Goal: Task Accomplishment & Management: Complete application form

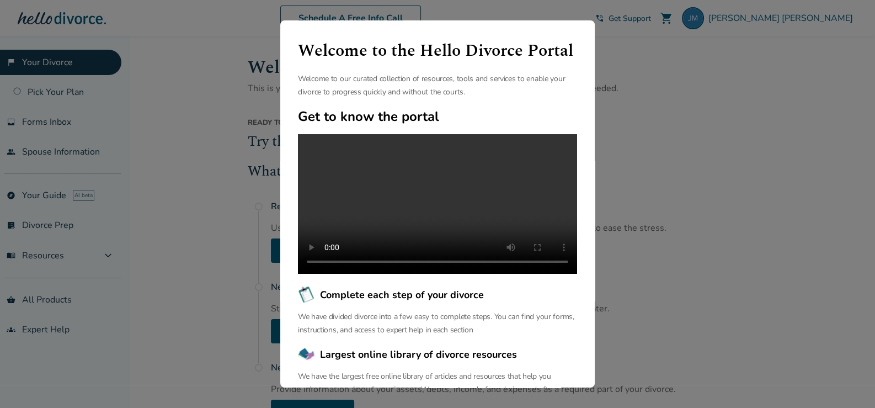
click at [224, 296] on div "Welcome to the Hello Divorce Portal Welcome to our curated collection of resour…" at bounding box center [437, 204] width 875 height 408
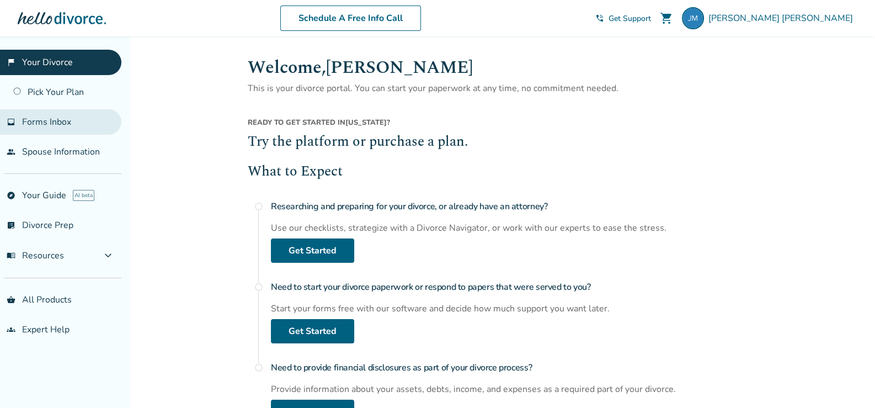
click at [42, 121] on span "Forms Inbox" at bounding box center [46, 122] width 49 height 12
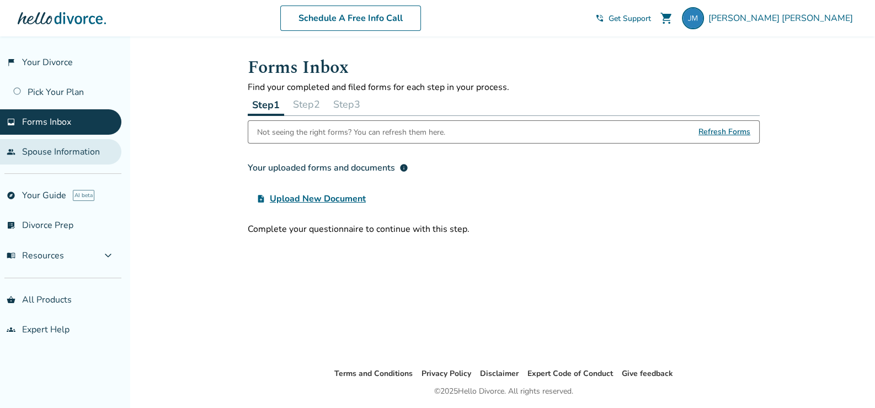
click at [49, 151] on link "people Spouse Information" at bounding box center [60, 151] width 121 height 25
